Goal: Task Accomplishment & Management: Manage account settings

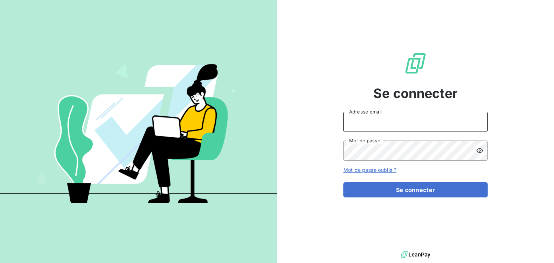
click at [374, 123] on input "Adresse email" at bounding box center [415, 122] width 144 height 20
type input "[EMAIL_ADDRESS][DOMAIN_NAME]"
click at [343, 183] on button "Se connecter" at bounding box center [415, 190] width 144 height 15
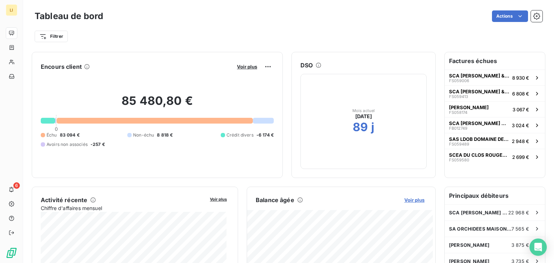
click at [411, 202] on span "Voir plus" at bounding box center [414, 200] width 20 height 6
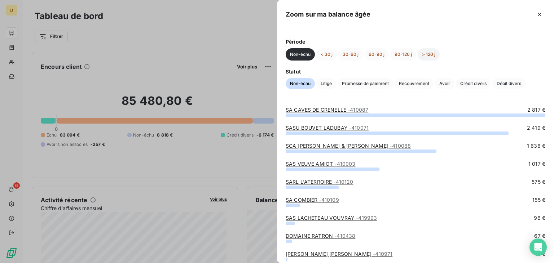
click at [427, 54] on button "> 120 j" at bounding box center [429, 54] width 22 height 12
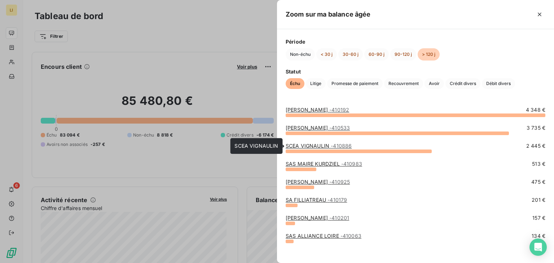
click at [316, 144] on link "SCEA VIGNAULIN - 410886" at bounding box center [319, 146] width 66 height 6
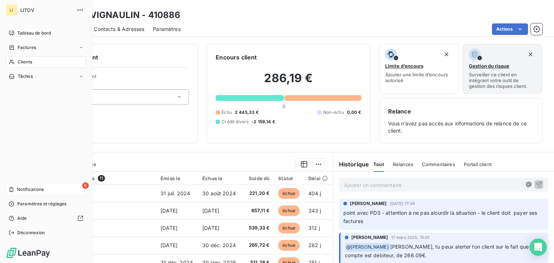
click at [27, 192] on span "Notifications" at bounding box center [30, 190] width 27 height 6
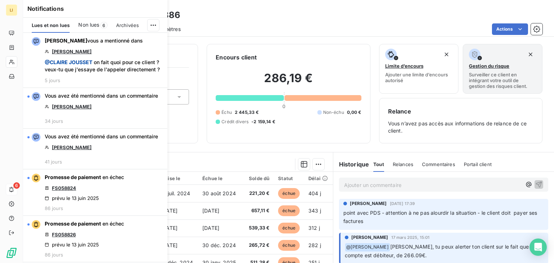
click at [91, 23] on span "Non lues" at bounding box center [88, 24] width 21 height 7
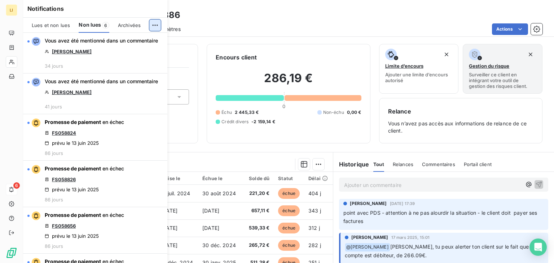
click at [157, 26] on html "LI 6 Clients SCEA VIGNAULIN - 410886 Situation Analyse Contacts & Adresses Para…" at bounding box center [277, 131] width 554 height 263
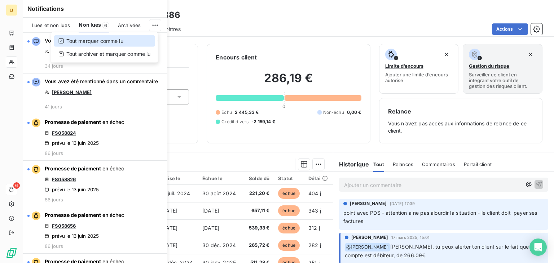
click at [114, 41] on div "Tout marquer comme lu" at bounding box center [104, 41] width 101 height 12
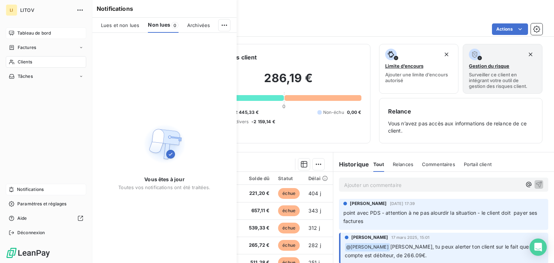
click at [35, 29] on div "Tableau de bord" at bounding box center [46, 33] width 80 height 12
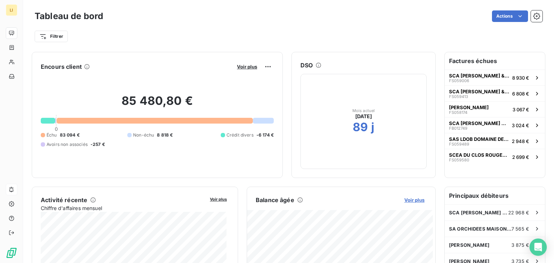
click at [412, 202] on span "Voir plus" at bounding box center [414, 200] width 20 height 6
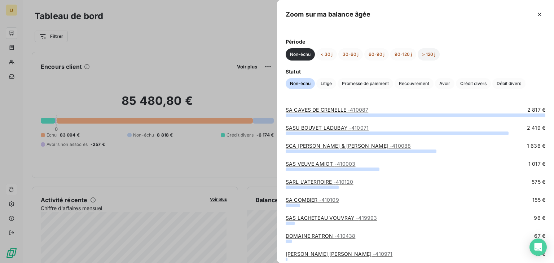
click at [427, 52] on button "> 120 j" at bounding box center [429, 54] width 22 height 12
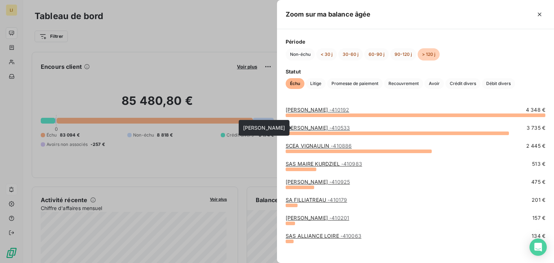
click at [307, 128] on link "[PERSON_NAME] - 410533" at bounding box center [318, 128] width 64 height 6
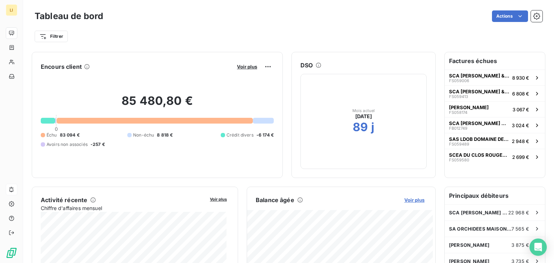
click at [413, 201] on span "Voir plus" at bounding box center [414, 200] width 20 height 6
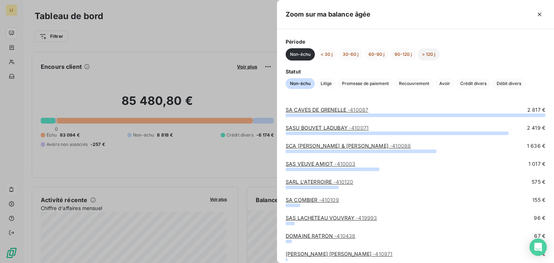
click at [431, 54] on button "> 120 j" at bounding box center [429, 54] width 22 height 12
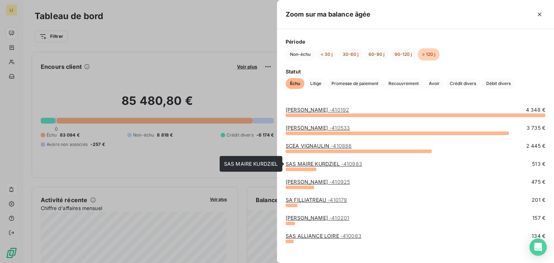
click at [314, 162] on link "SAS [PERSON_NAME] - 410983" at bounding box center [324, 164] width 76 height 6
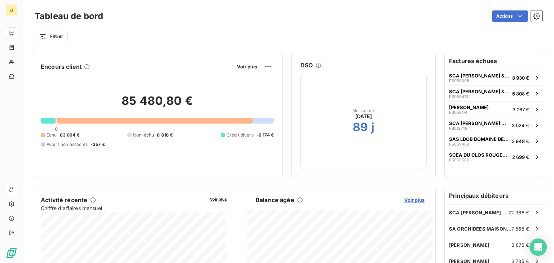
click at [412, 201] on span "Voir plus" at bounding box center [414, 200] width 20 height 6
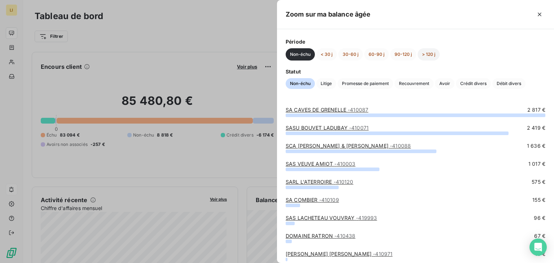
click at [430, 55] on button "> 120 j" at bounding box center [429, 54] width 22 height 12
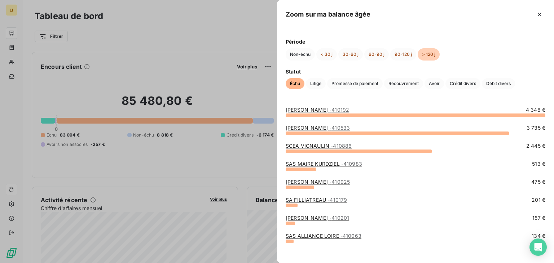
click at [318, 181] on link "[PERSON_NAME] - 410925" at bounding box center [318, 182] width 64 height 6
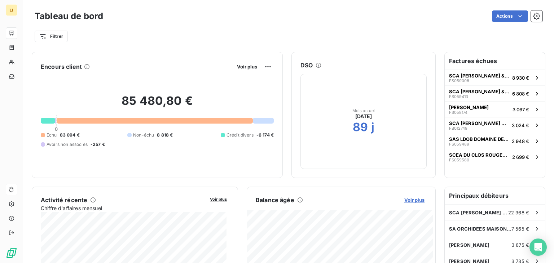
click at [415, 200] on span "Voir plus" at bounding box center [414, 200] width 20 height 6
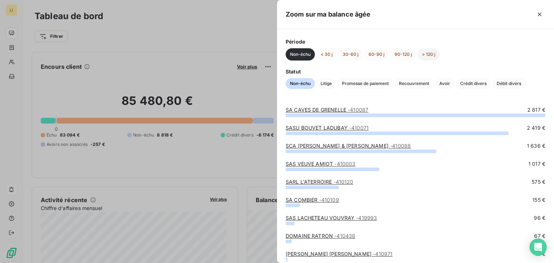
click at [425, 57] on button "> 120 j" at bounding box center [429, 54] width 22 height 12
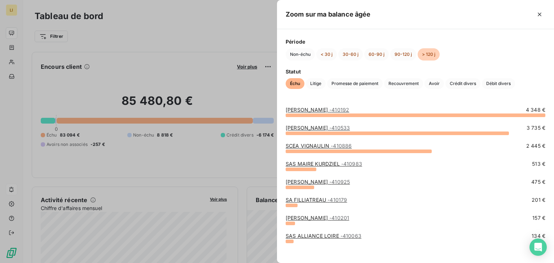
click at [308, 200] on link "SA FILLIATREAU - 410179" at bounding box center [316, 200] width 61 height 6
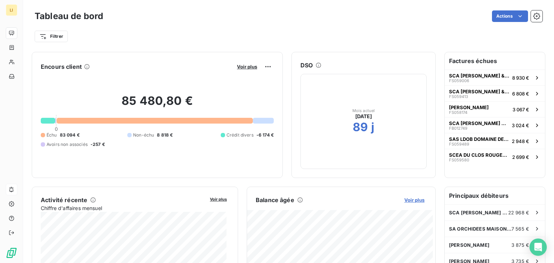
click at [408, 200] on span "Voir plus" at bounding box center [414, 200] width 20 height 6
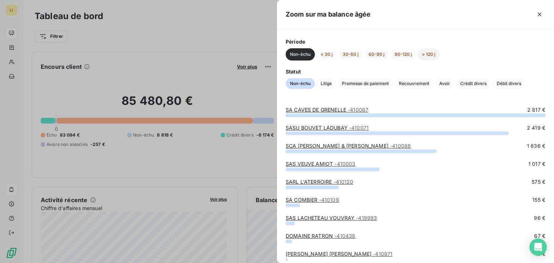
click at [429, 54] on button "> 120 j" at bounding box center [429, 54] width 22 height 12
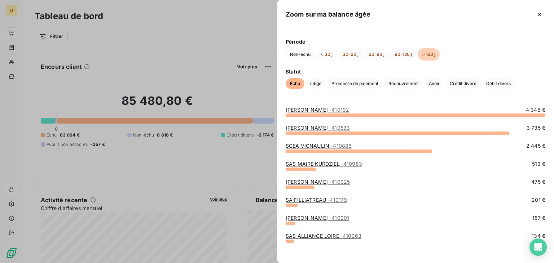
click at [323, 236] on link "SAS ALLIANCE LOIRE - 410063" at bounding box center [324, 236] width 76 height 6
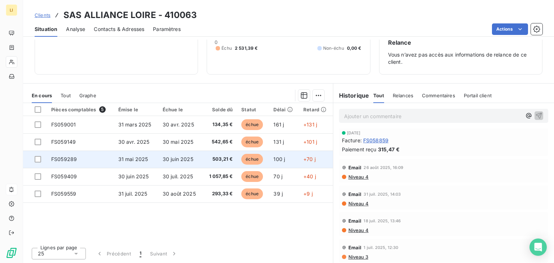
scroll to position [68, 0]
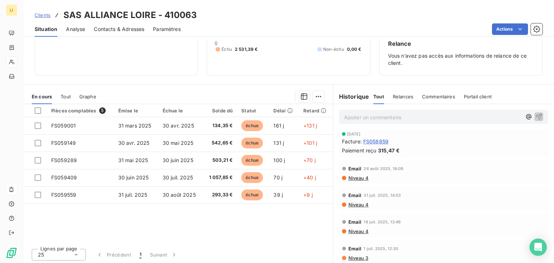
click at [373, 141] on span "FS058859" at bounding box center [375, 142] width 25 height 8
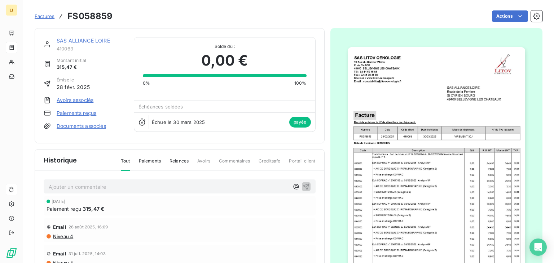
click at [481, 104] on img "button" at bounding box center [437, 172] width 178 height 251
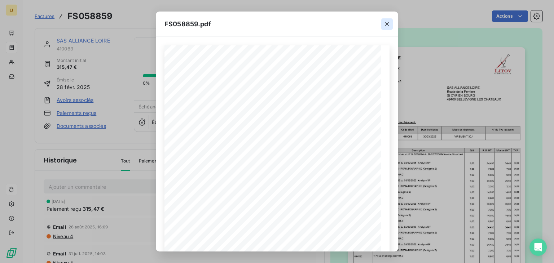
click at [386, 24] on icon "button" at bounding box center [387, 24] width 4 height 4
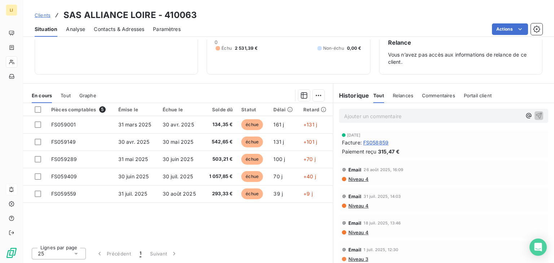
click at [393, 96] on span "Relances" at bounding box center [403, 96] width 21 height 6
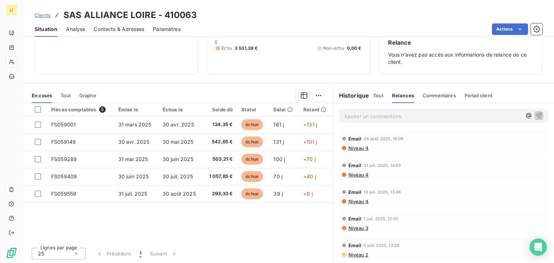
click at [432, 95] on span "Commentaires" at bounding box center [439, 96] width 33 height 6
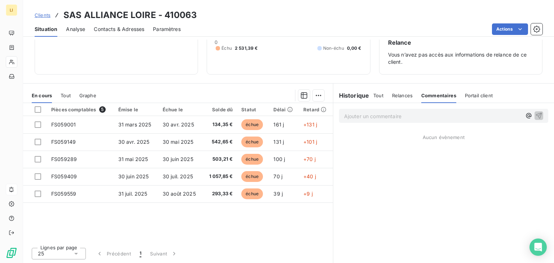
click at [432, 95] on span "Commentaires" at bounding box center [438, 96] width 35 height 6
click at [465, 96] on span "Portail client" at bounding box center [479, 96] width 28 height 6
click at [348, 97] on h6 "Historique" at bounding box center [351, 95] width 36 height 9
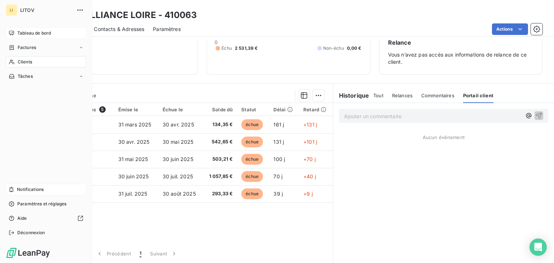
click at [29, 32] on span "Tableau de bord" at bounding box center [34, 33] width 34 height 6
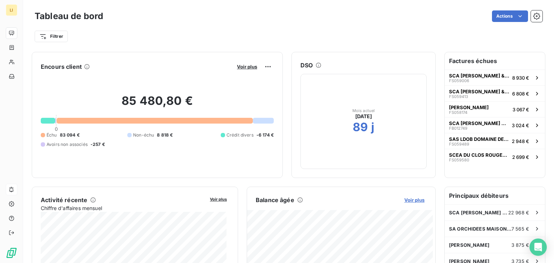
click at [412, 201] on span "Voir plus" at bounding box center [414, 200] width 20 height 6
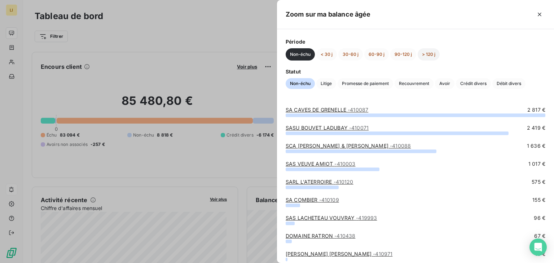
click at [428, 53] on button "> 120 j" at bounding box center [429, 54] width 22 height 12
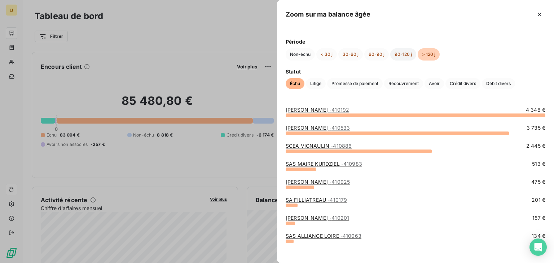
click at [405, 54] on button "90-120 j" at bounding box center [403, 54] width 26 height 12
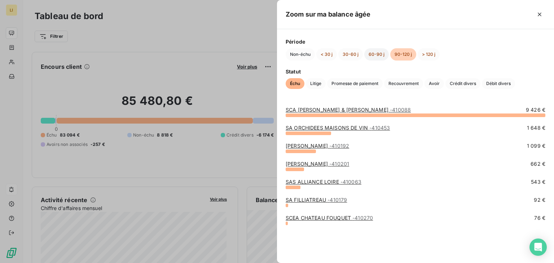
click at [381, 56] on button "60-90 j" at bounding box center [376, 54] width 25 height 12
